Goal: Information Seeking & Learning: Learn about a topic

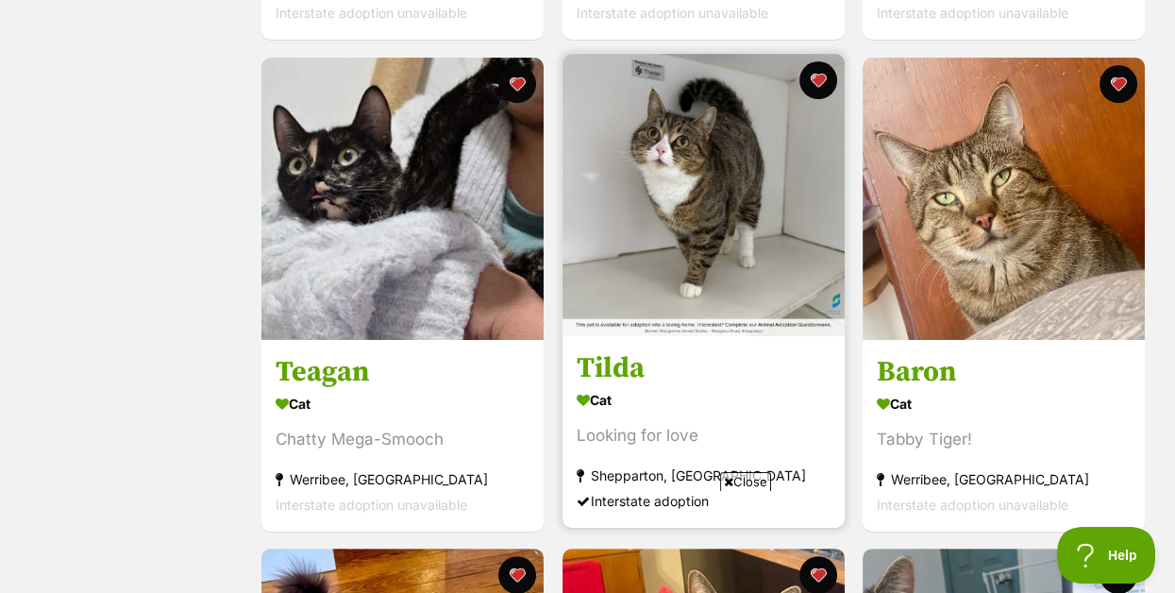
scroll to position [1029, 0]
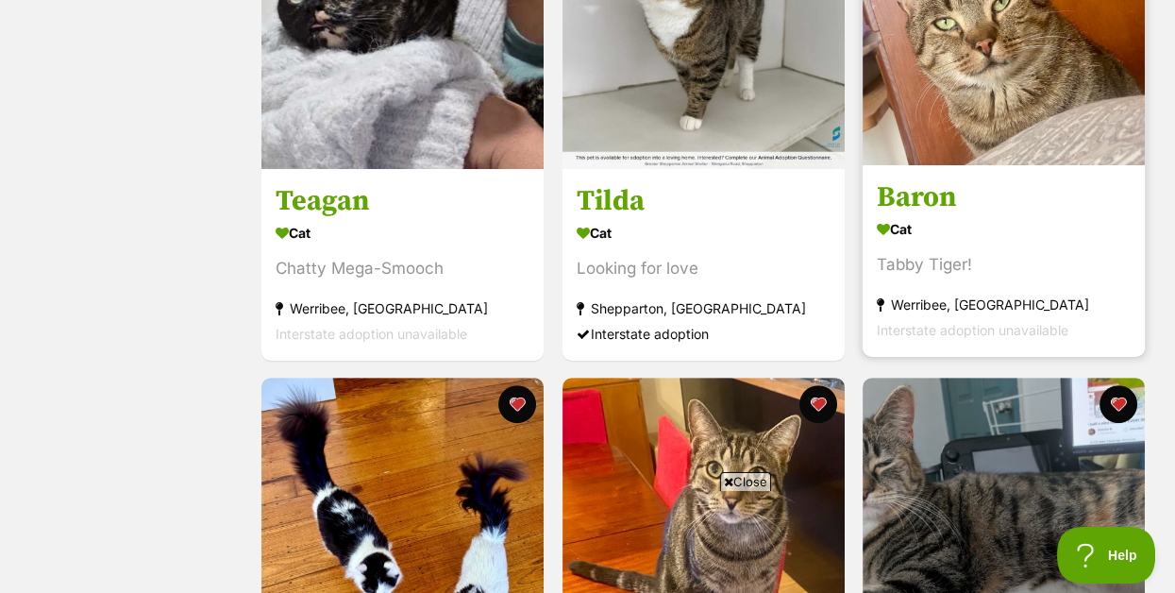
click at [935, 209] on h3 "Baron" at bounding box center [1004, 196] width 254 height 36
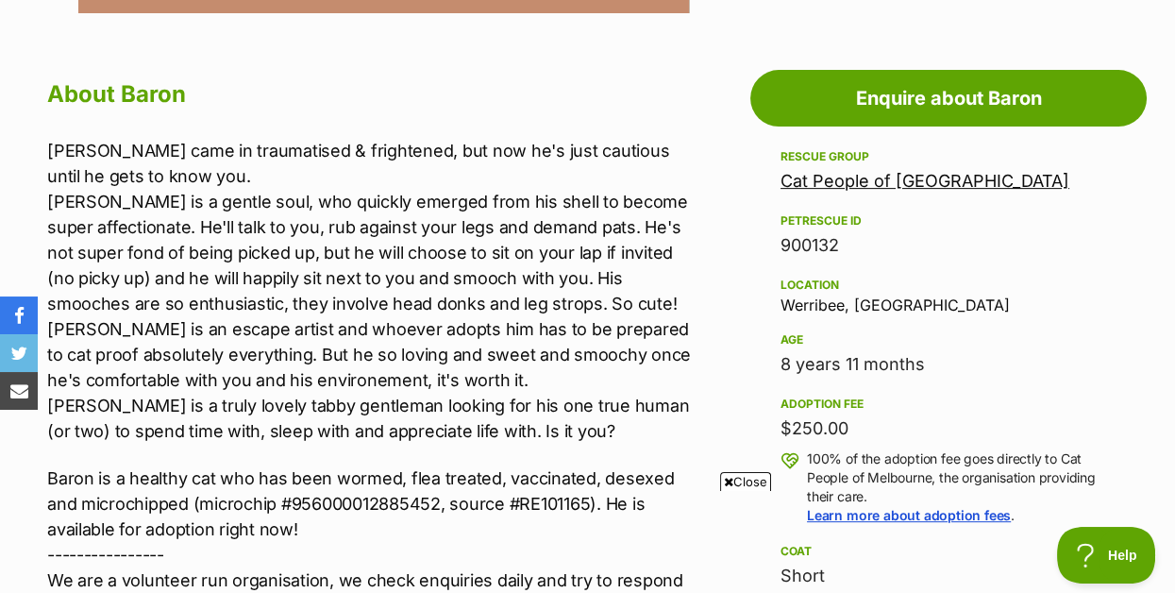
scroll to position [1201, 0]
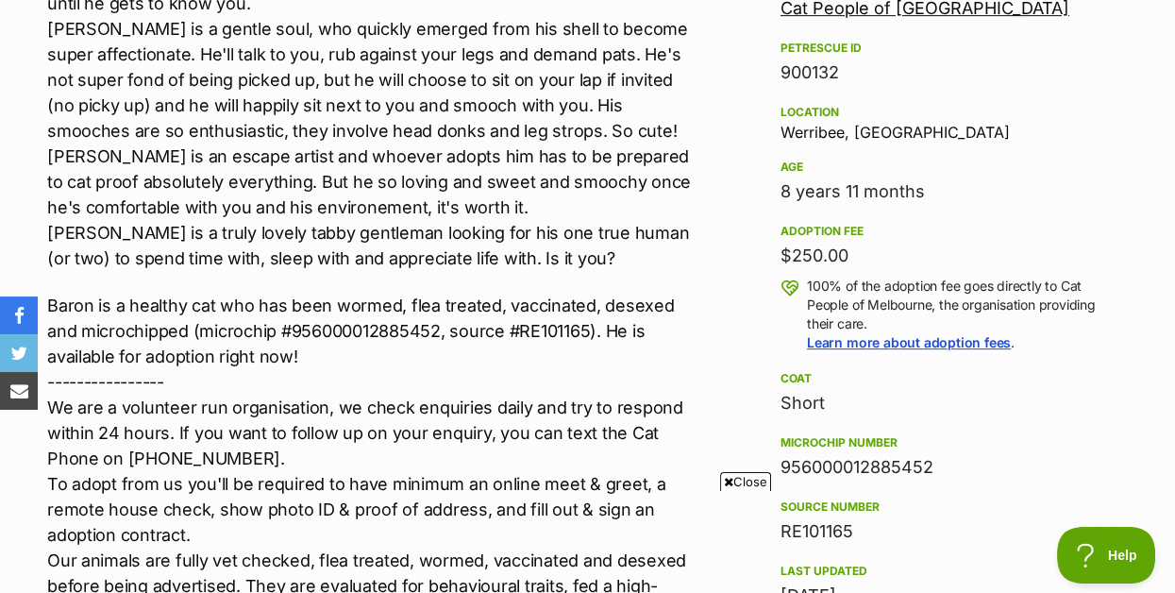
click at [634, 205] on p "Baron came in traumatised & frightened, but now he's just cautious until he get…" at bounding box center [373, 118] width 652 height 306
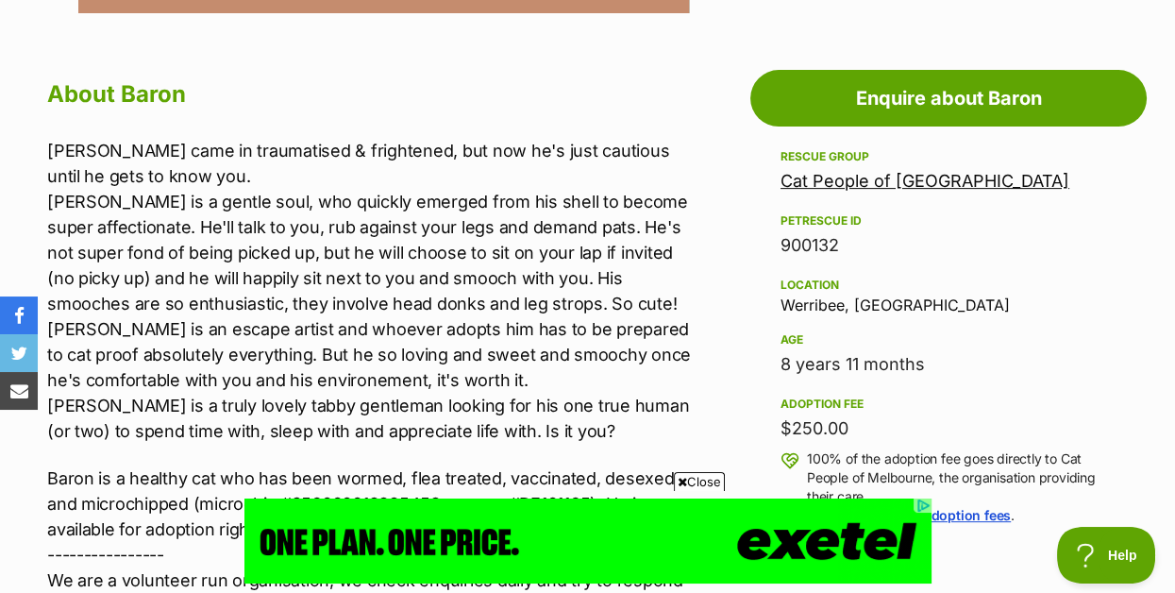
scroll to position [0, 0]
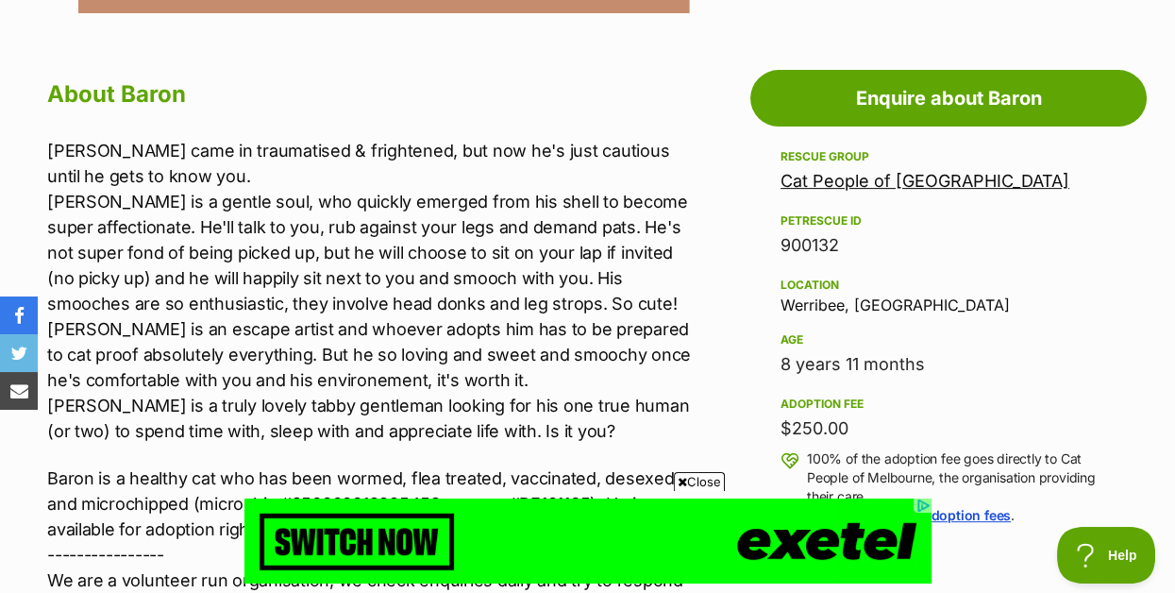
click at [671, 377] on p "Baron came in traumatised & frightened, but now he's just cautious until he get…" at bounding box center [373, 291] width 652 height 306
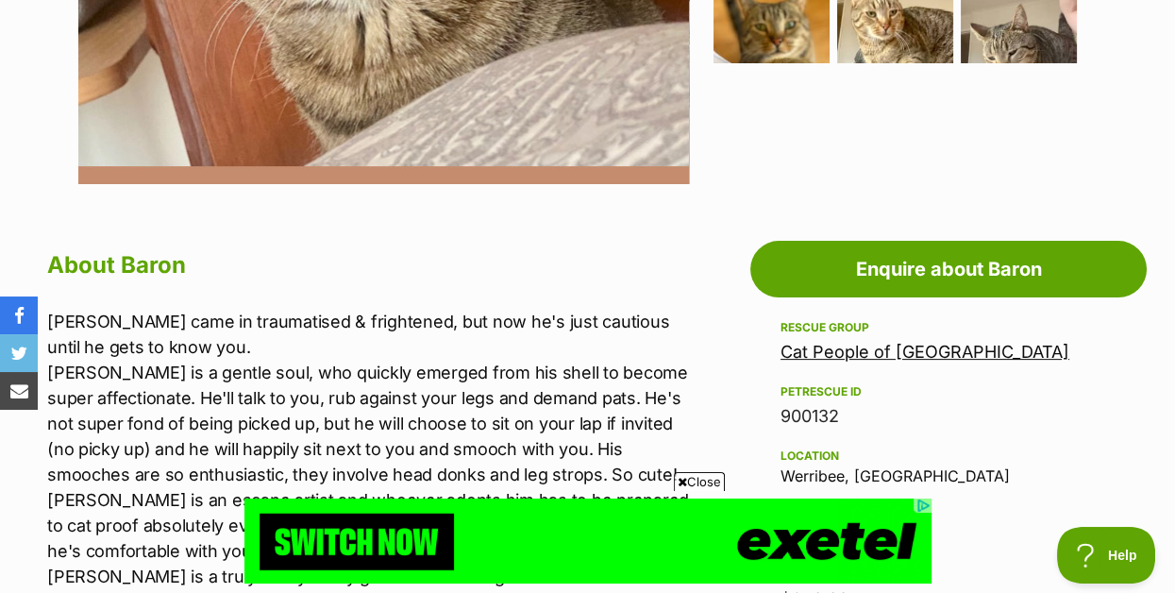
scroll to position [686, 0]
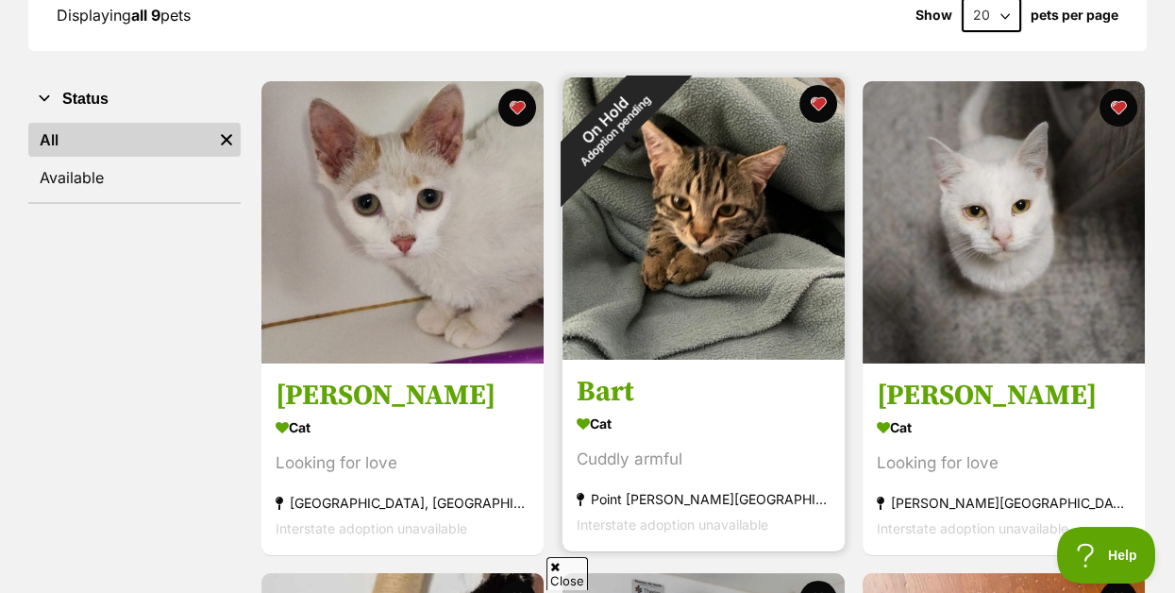
click at [701, 243] on img at bounding box center [703, 218] width 282 height 282
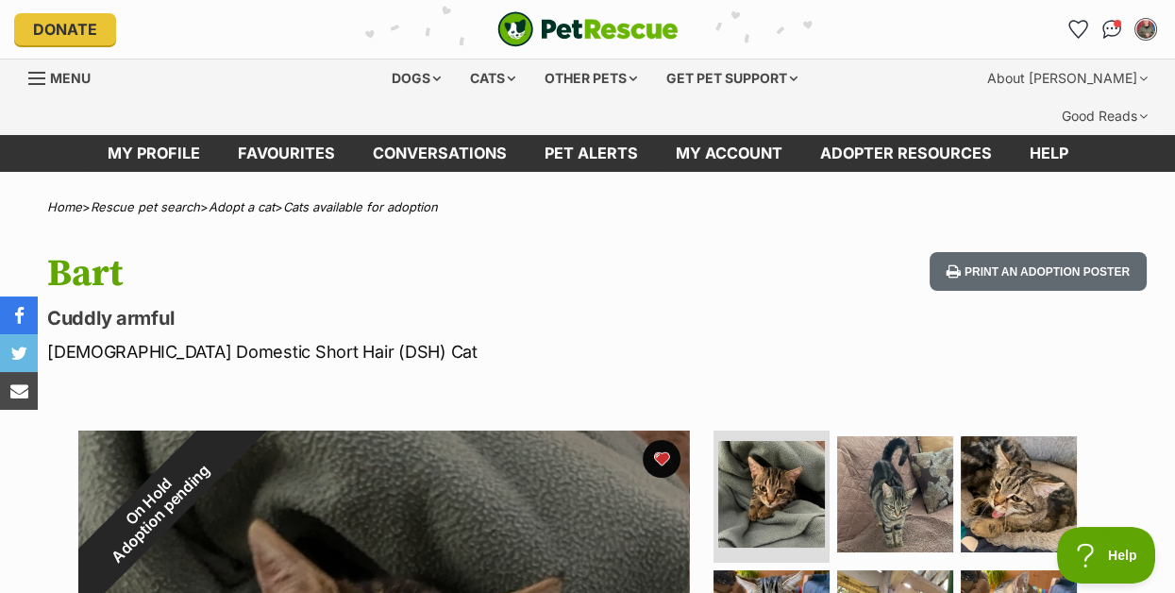
click at [662, 477] on button "favourite" at bounding box center [662, 459] width 38 height 38
click at [276, 169] on link "Favourites" at bounding box center [286, 153] width 135 height 37
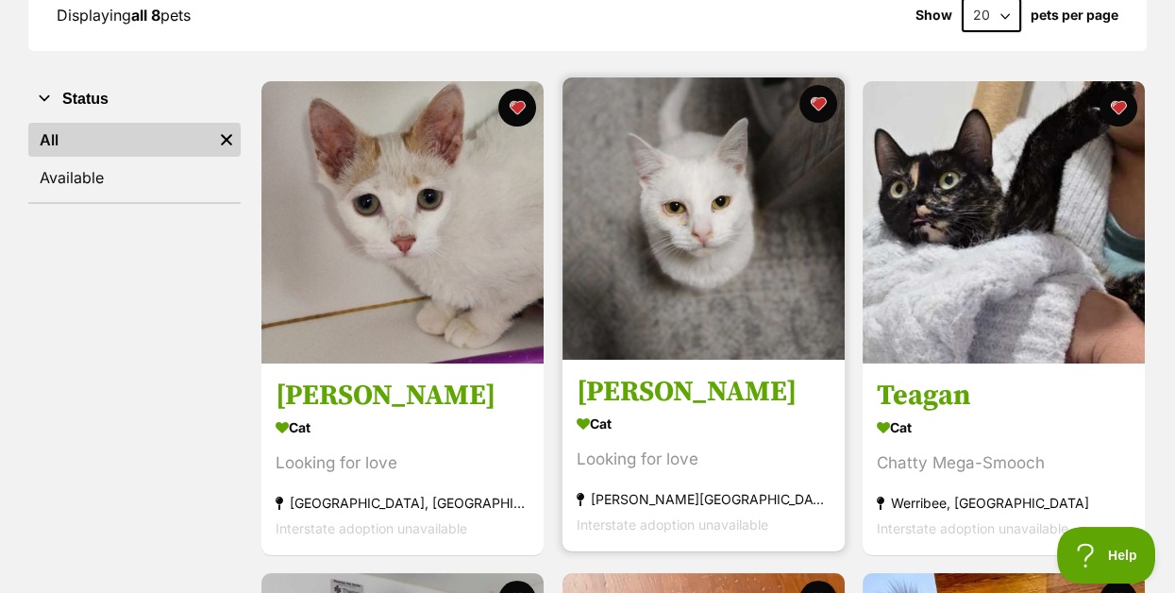
click at [653, 409] on h3 "Maggie" at bounding box center [704, 392] width 254 height 36
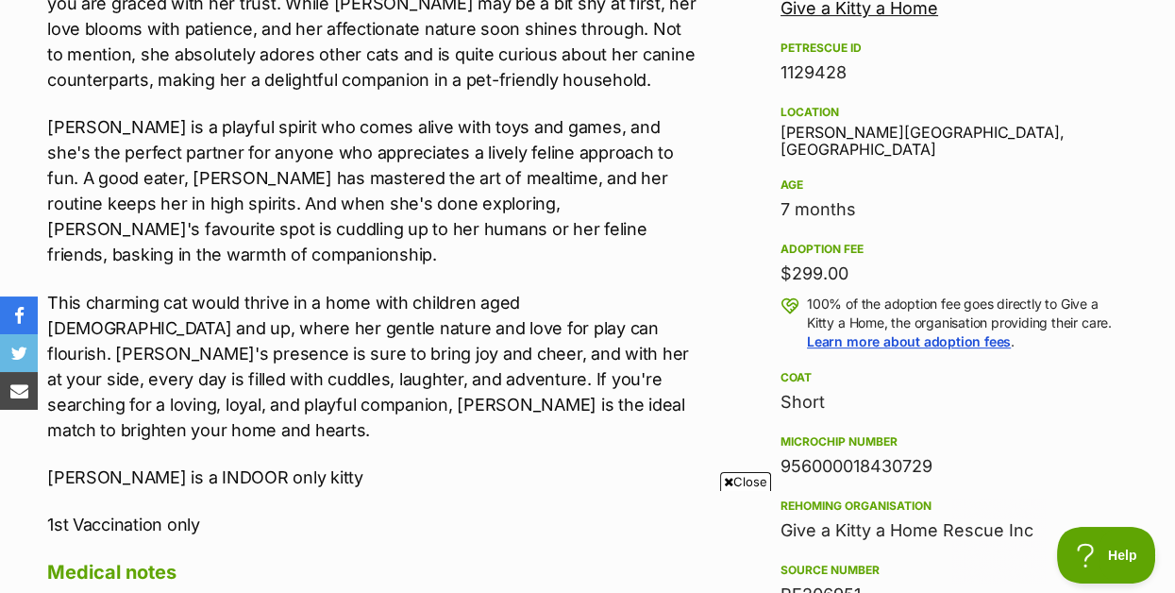
scroll to position [1372, 0]
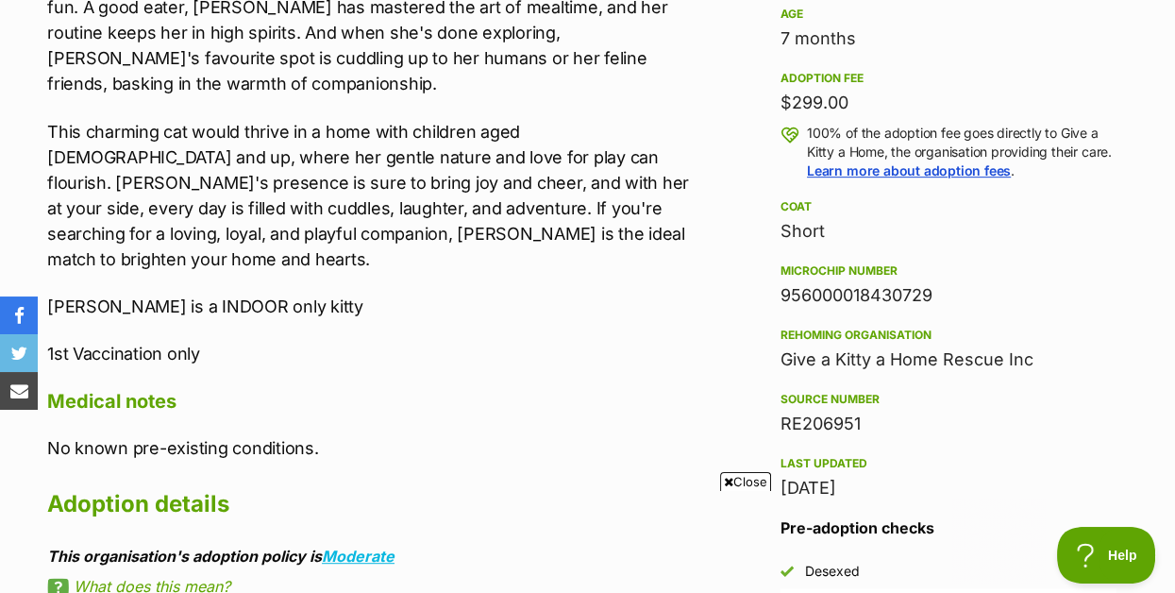
click at [650, 389] on h4 "Medical notes" at bounding box center [373, 401] width 652 height 25
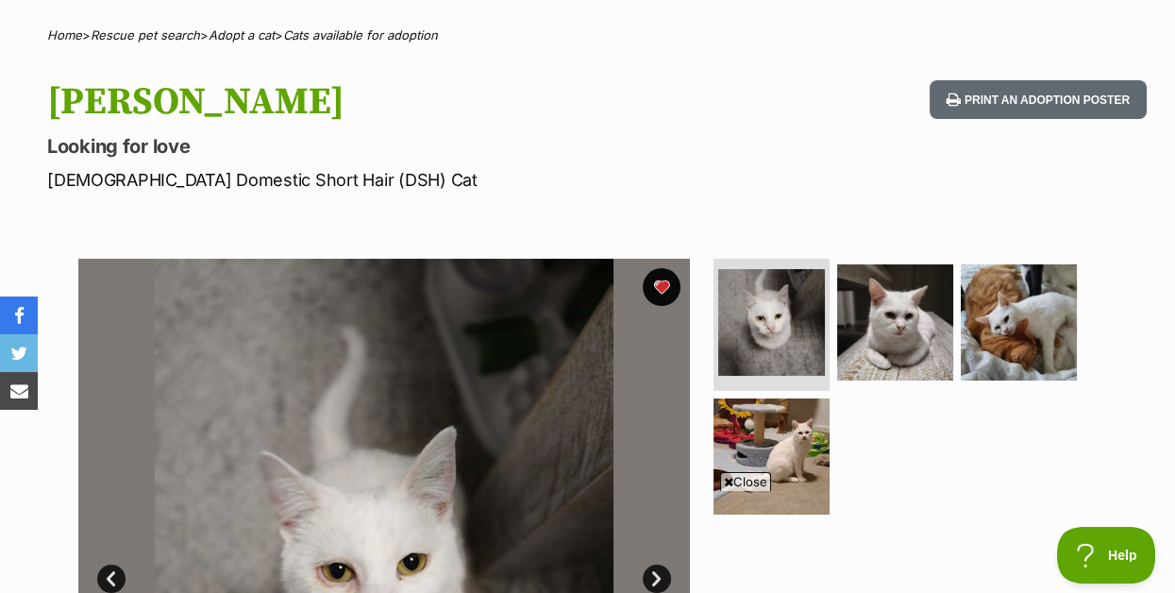
scroll to position [0, 0]
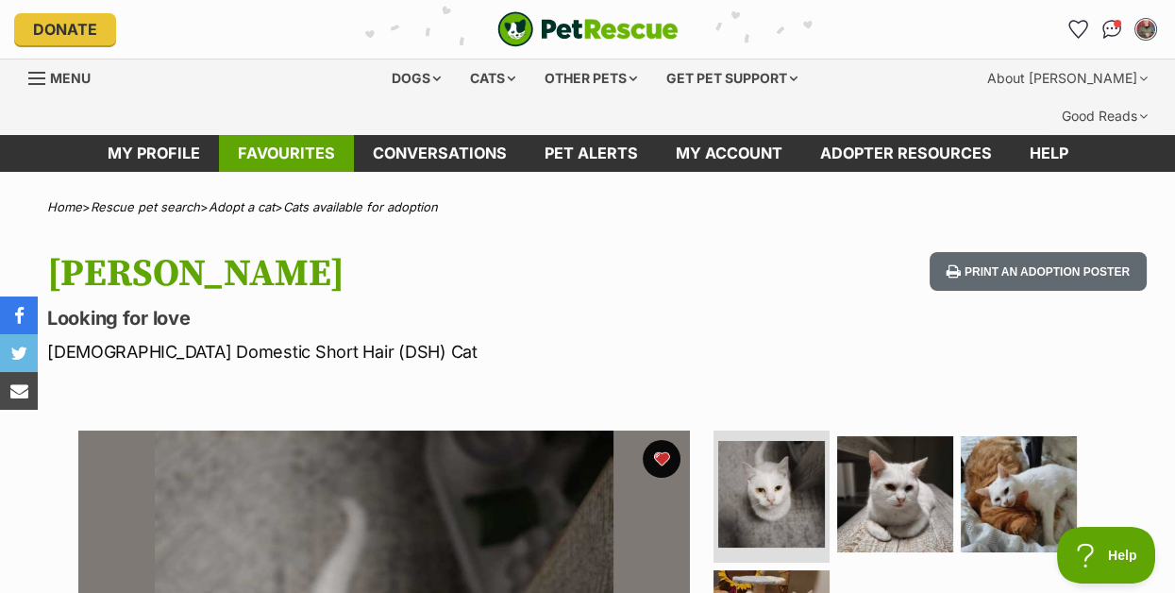
click at [281, 169] on link "Favourites" at bounding box center [286, 153] width 135 height 37
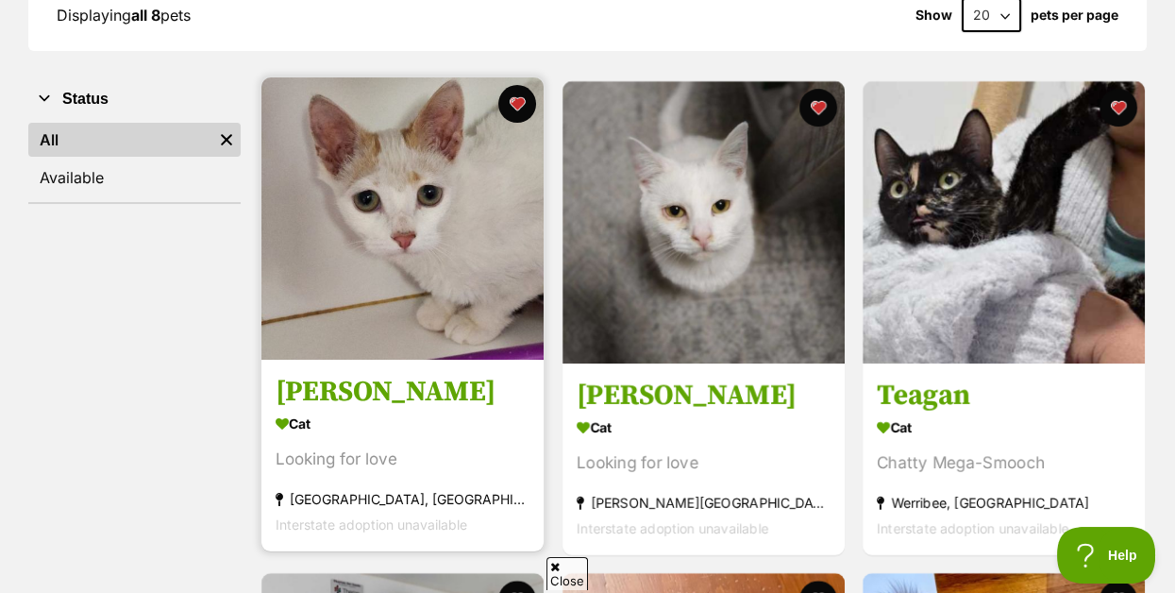
click at [398, 399] on h3 "[PERSON_NAME]" at bounding box center [403, 392] width 254 height 36
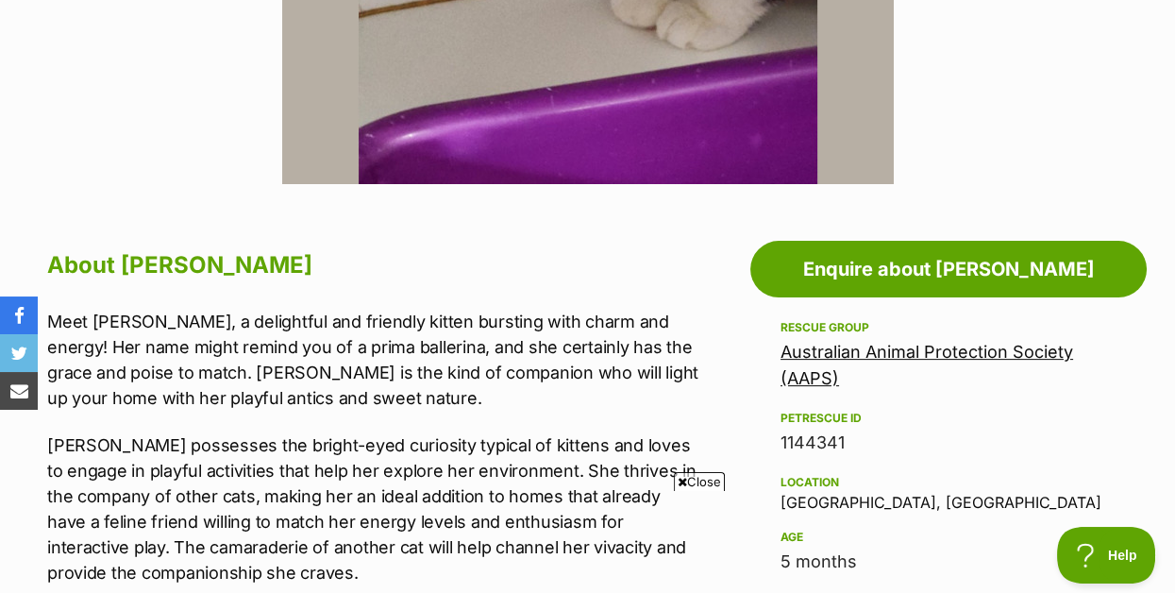
scroll to position [1029, 0]
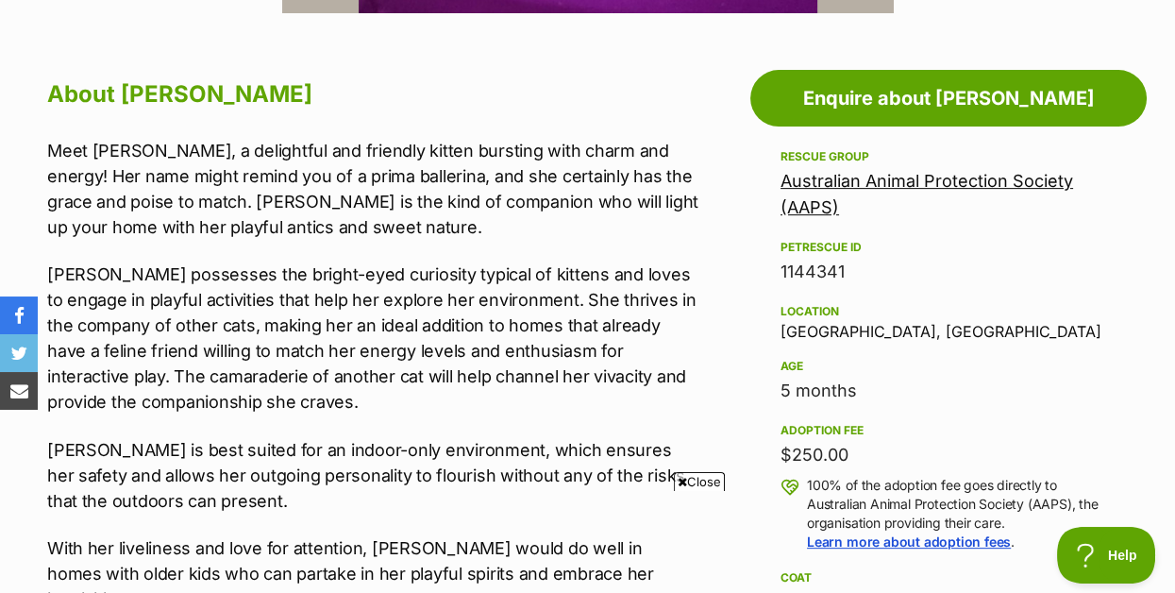
click at [696, 332] on p "Angelina possesses the bright-eyed curiosity typical of kittens and loves to en…" at bounding box center [373, 337] width 652 height 153
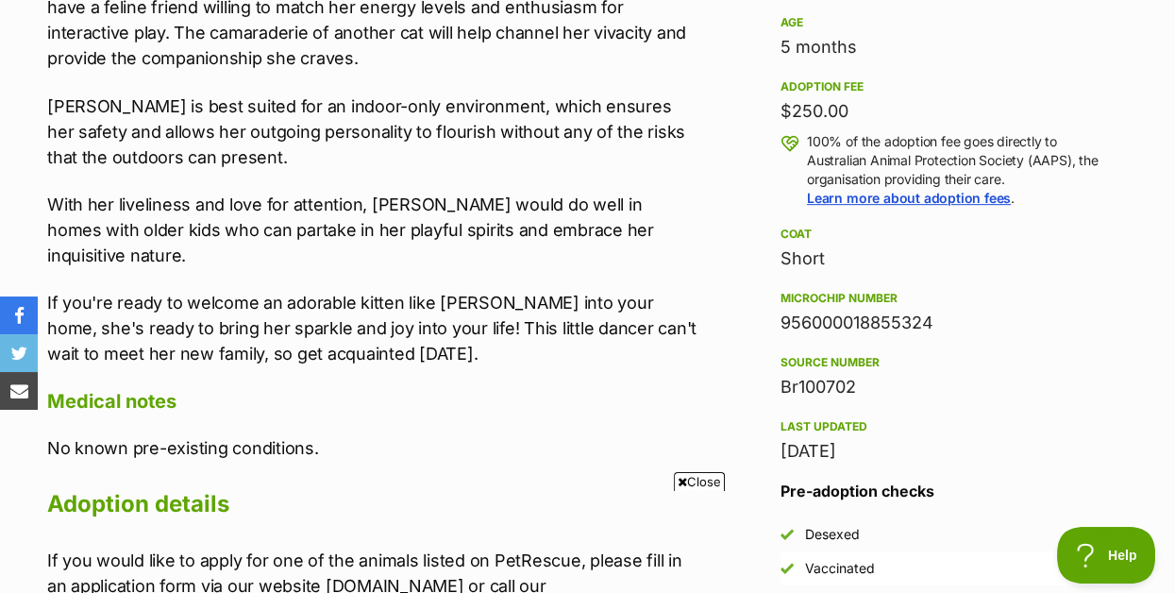
scroll to position [1544, 0]
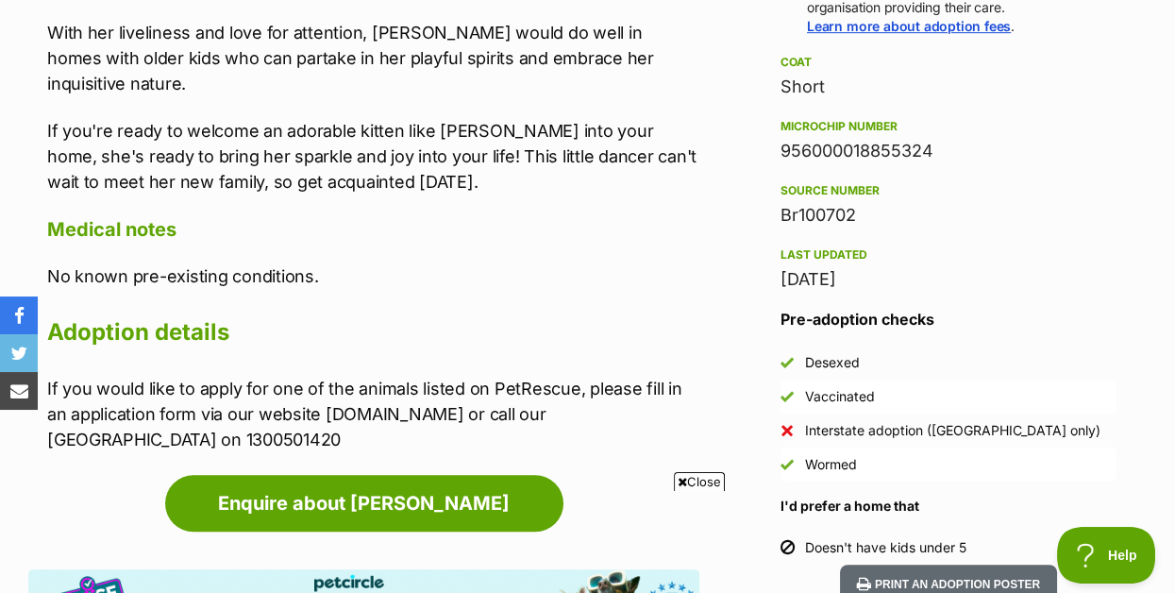
click at [564, 205] on div "About Angelina Ballerina Meet Angelina Ballerina, a delightful and friendly kit…" at bounding box center [373, 5] width 652 height 894
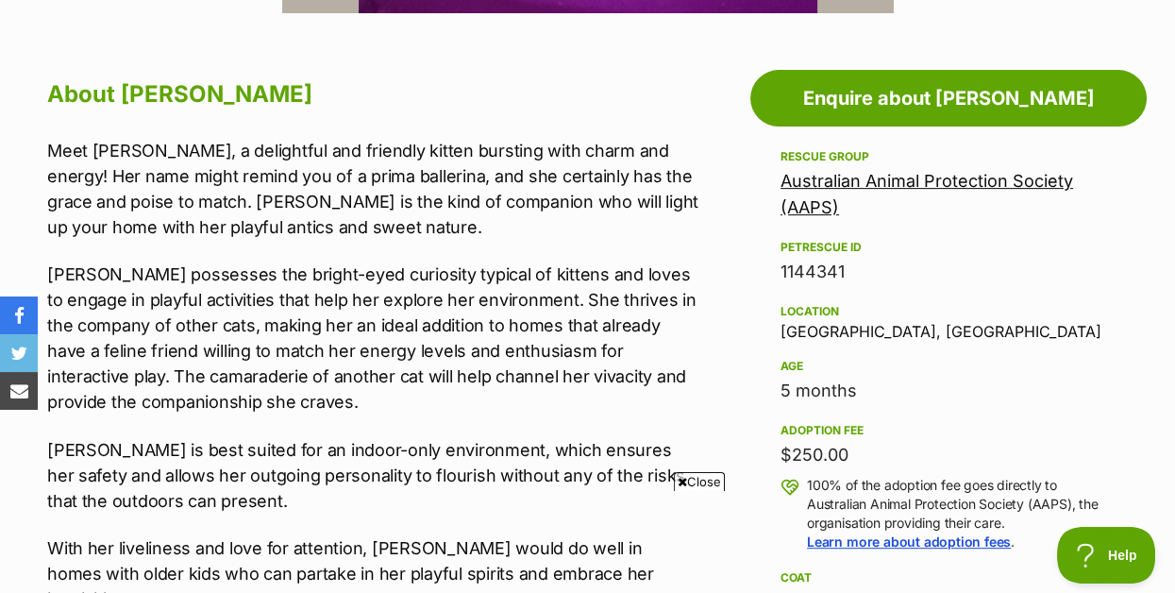
scroll to position [0, 0]
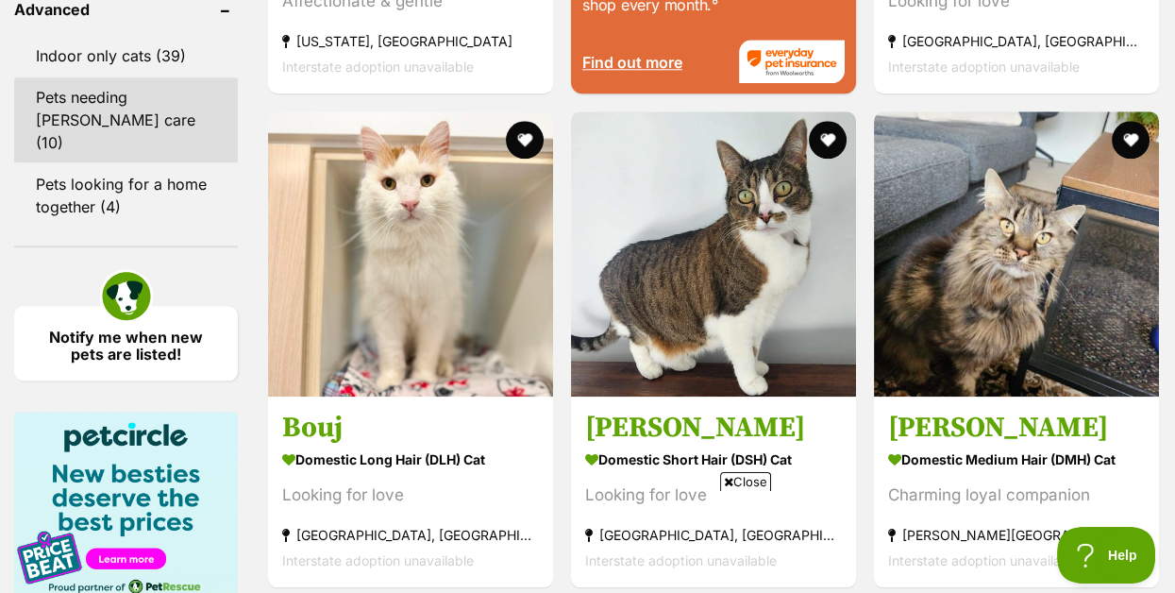
scroll to position [2573, 0]
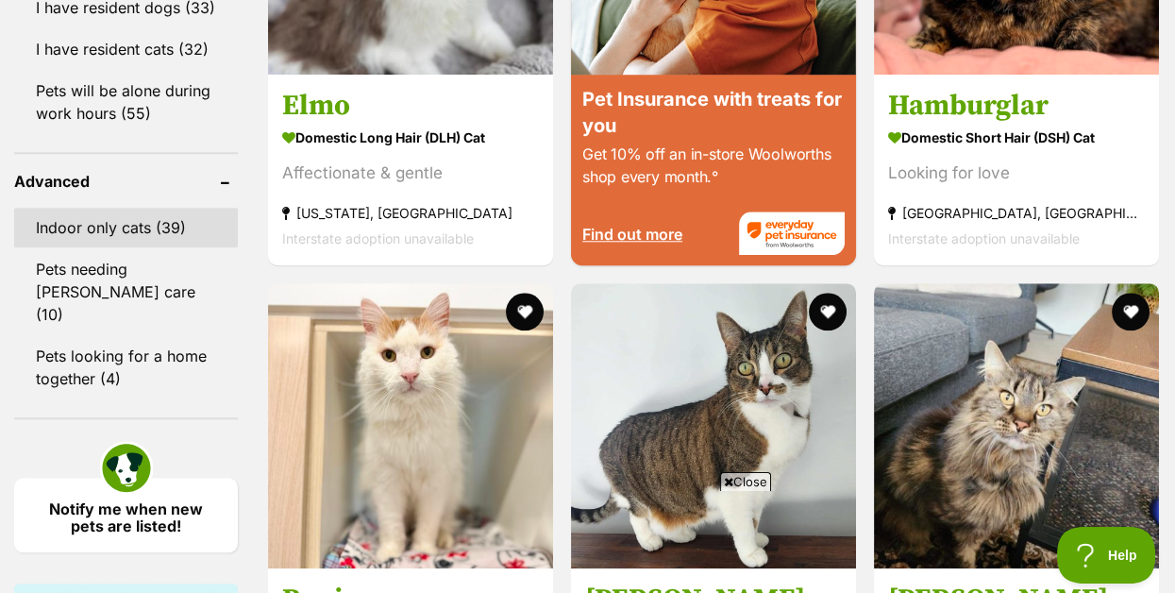
click at [138, 247] on link "Indoor only cats (39)" at bounding box center [126, 228] width 224 height 40
